Goal: Information Seeking & Learning: Find contact information

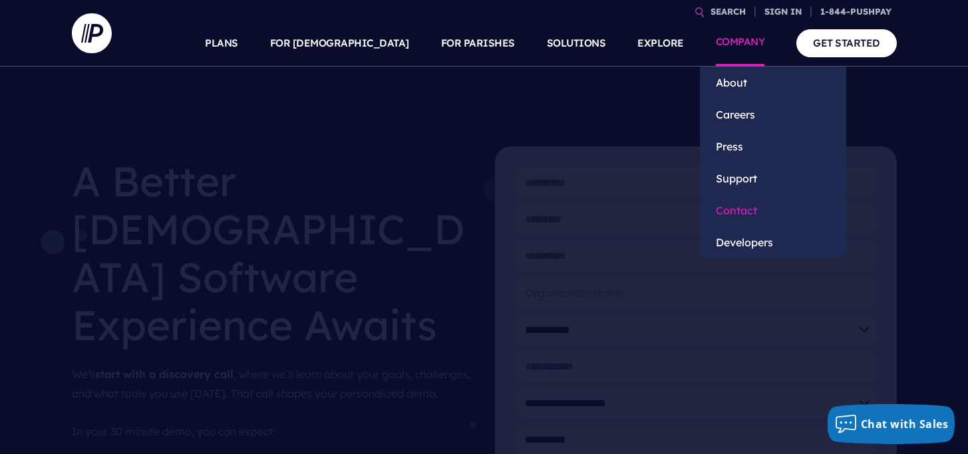
click at [737, 210] on link "Contact" at bounding box center [773, 210] width 146 height 32
click at [737, 205] on link "Contact" at bounding box center [773, 210] width 146 height 32
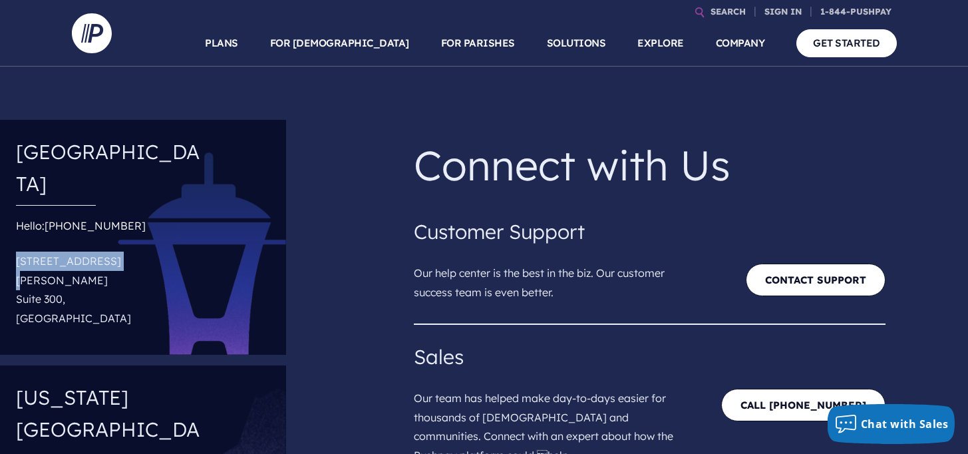
drag, startPoint x: 17, startPoint y: 228, endPoint x: 122, endPoint y: 230, distance: 105.2
click at [122, 246] on p "[STREET_ADDRESS][PERSON_NAME]" at bounding box center [111, 289] width 190 height 87
copy p "[STREET_ADDRESS][PERSON_NAME]"
click at [17, 249] on p "18300 Redmond Way Suite 300, Redmond, WA 98052" at bounding box center [111, 289] width 190 height 87
click at [63, 248] on p "18300 Redmond Way Suite 300, Redmond, WA 98052" at bounding box center [111, 289] width 190 height 87
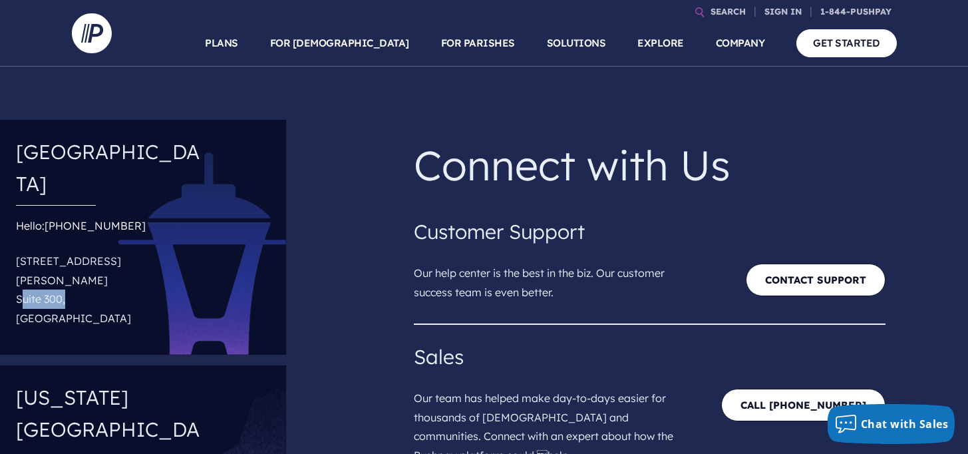
copy p "Suite 300"
click at [35, 271] on p "18300 Redmond Way Suite 300, Redmond, WA 98052" at bounding box center [111, 289] width 190 height 87
copy p "Redmond"
click at [109, 268] on p "18300 Redmond Way Suite 300, Redmond, WA 98052" at bounding box center [111, 289] width 190 height 87
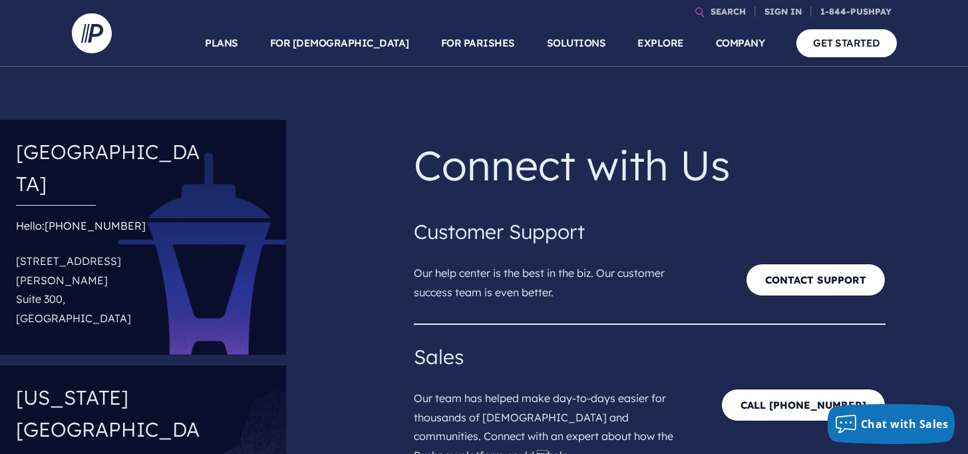
click at [109, 268] on p "18300 Redmond Way Suite 300, Redmond, WA 98052" at bounding box center [111, 289] width 190 height 87
copy p "98052"
